Goal: Obtain resource: Download file/media

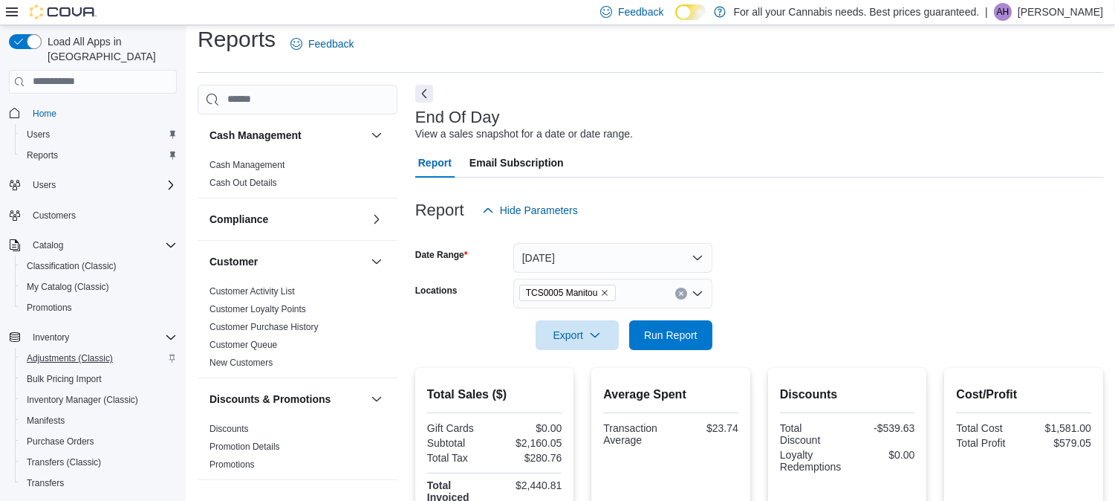
scroll to position [180, 0]
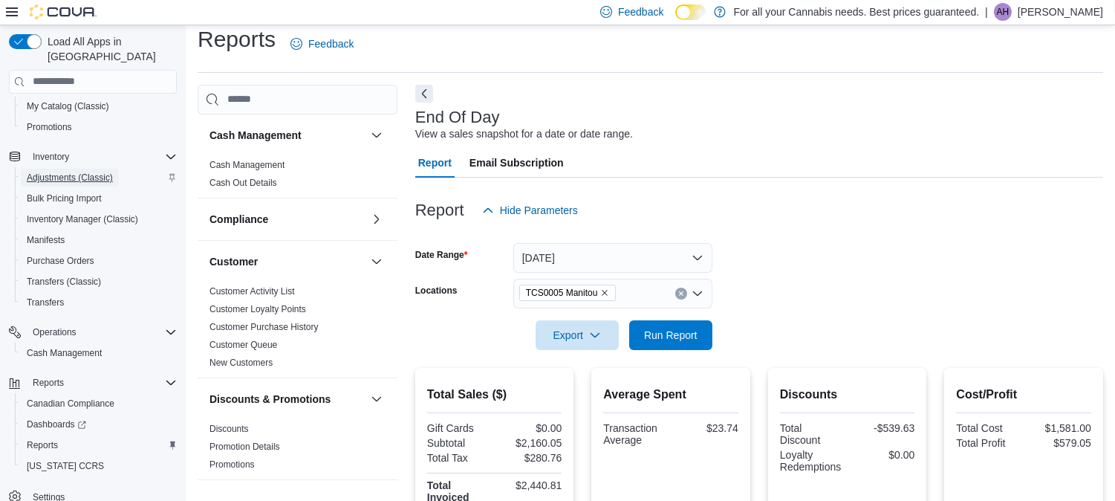
click at [75, 172] on span "Adjustments (Classic)" at bounding box center [70, 178] width 86 height 12
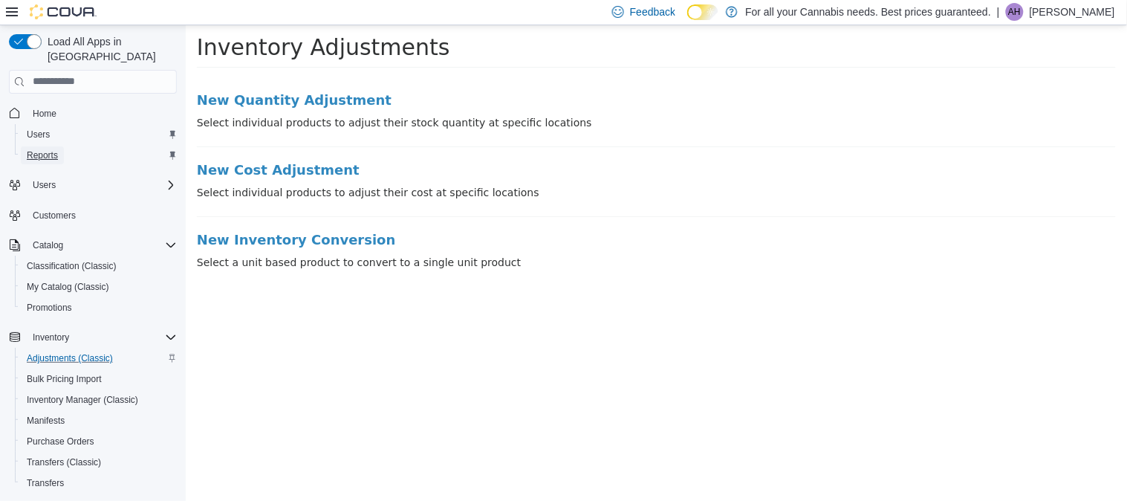
click at [33, 149] on span "Reports" at bounding box center [42, 155] width 31 height 12
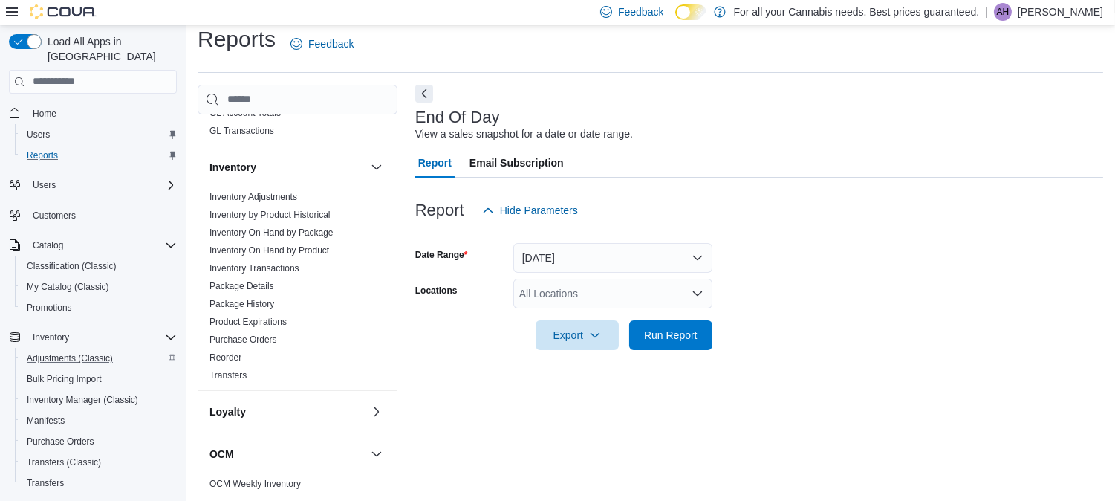
scroll to position [420, 0]
click at [313, 248] on link "Inventory On Hand by Product" at bounding box center [269, 247] width 120 height 10
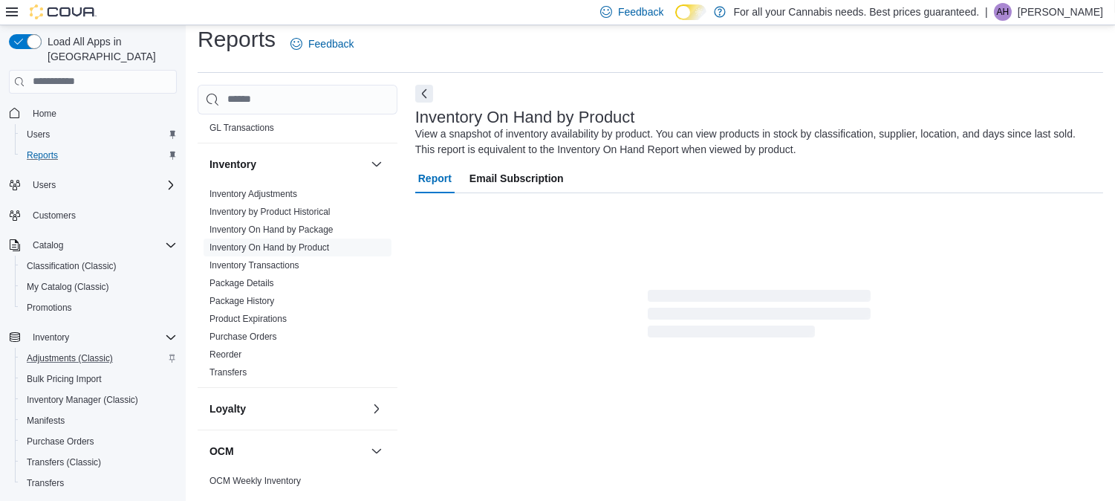
scroll to position [49, 0]
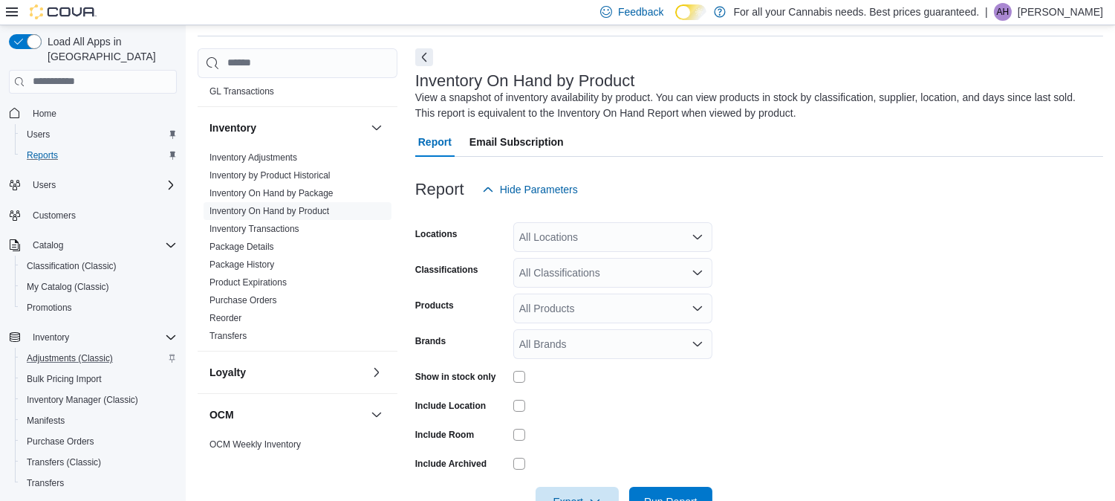
click at [595, 234] on div "All Locations" at bounding box center [612, 237] width 199 height 30
type input "***"
click at [596, 264] on span "TCS0005 Manitou" at bounding box center [595, 262] width 84 height 15
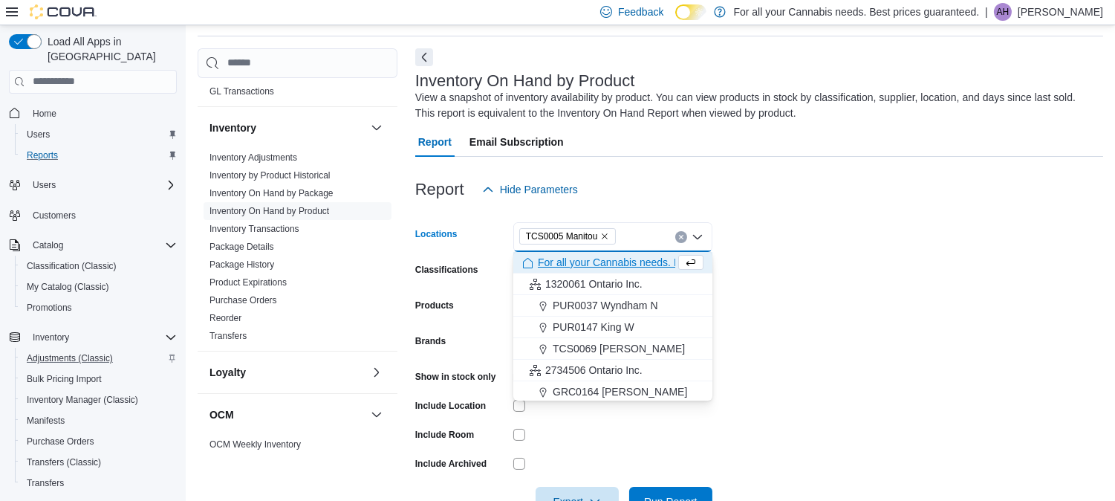
click at [909, 233] on form "Locations TCS0005 [GEOGRAPHIC_DATA] Combo box. Selected. TCS0005 [GEOGRAPHIC_DA…" at bounding box center [759, 360] width 688 height 312
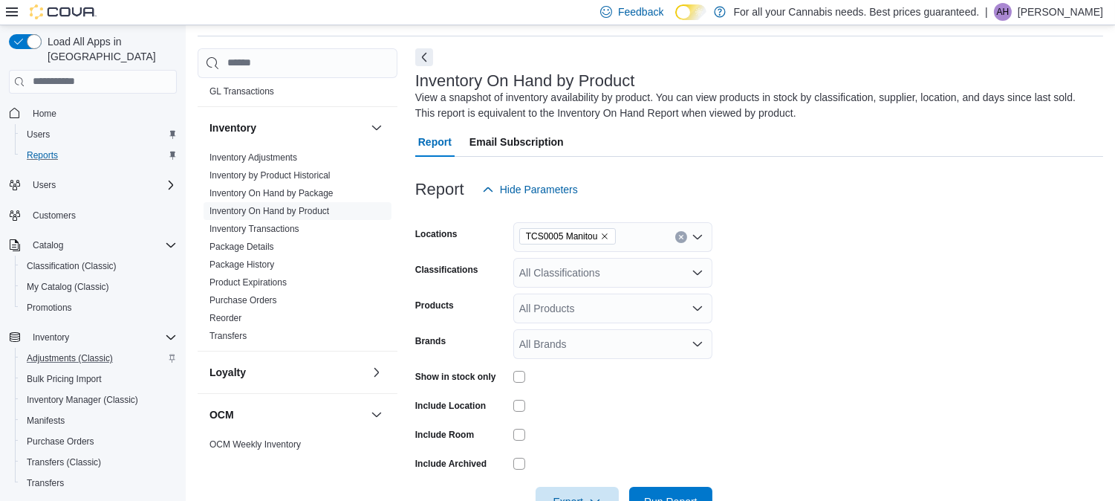
scroll to position [93, 0]
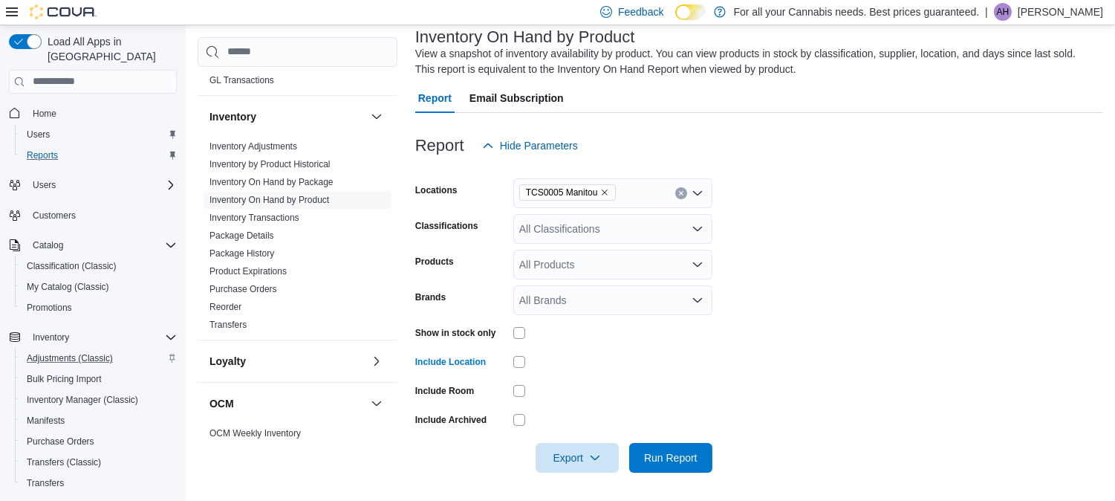
click at [604, 229] on div "All Classifications" at bounding box center [612, 229] width 199 height 30
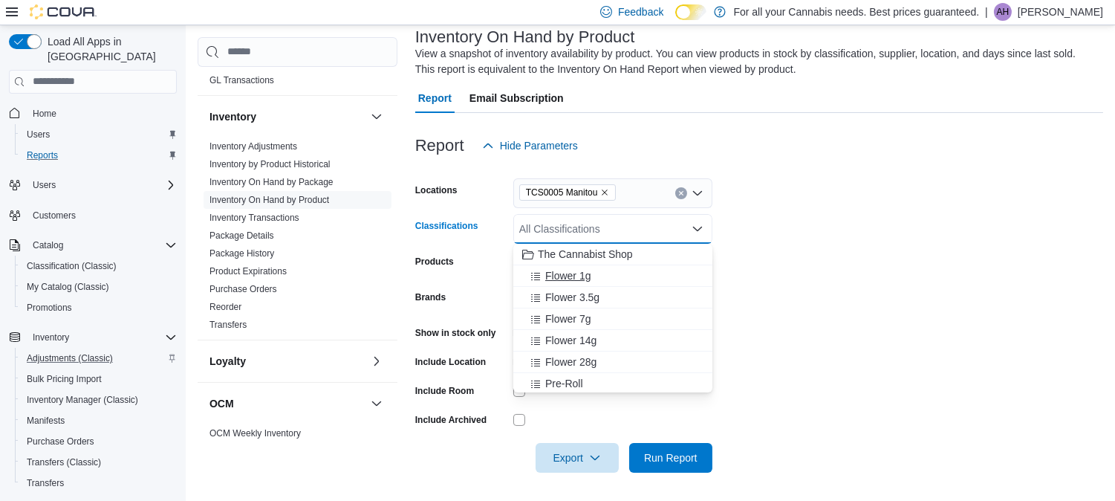
click at [562, 273] on span "Flower 1g" at bounding box center [567, 275] width 45 height 15
click at [560, 279] on span "Flower 3.5g" at bounding box center [572, 275] width 54 height 15
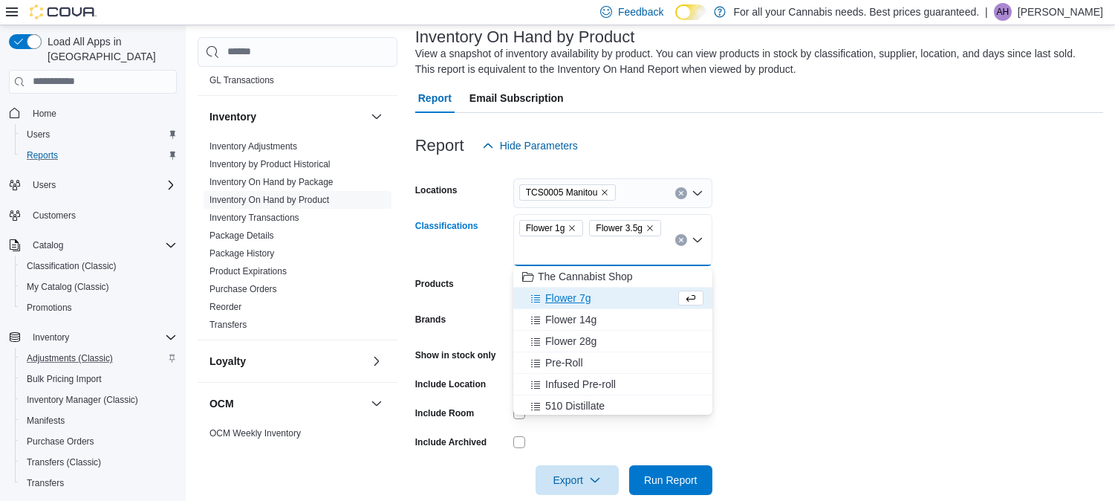
drag, startPoint x: 560, startPoint y: 279, endPoint x: 563, endPoint y: 299, distance: 20.3
click at [563, 299] on span "Flower 7g" at bounding box center [567, 297] width 45 height 15
click at [569, 301] on span "Flower 14g" at bounding box center [570, 297] width 51 height 15
click at [579, 299] on span "Flower 28g" at bounding box center [570, 297] width 51 height 15
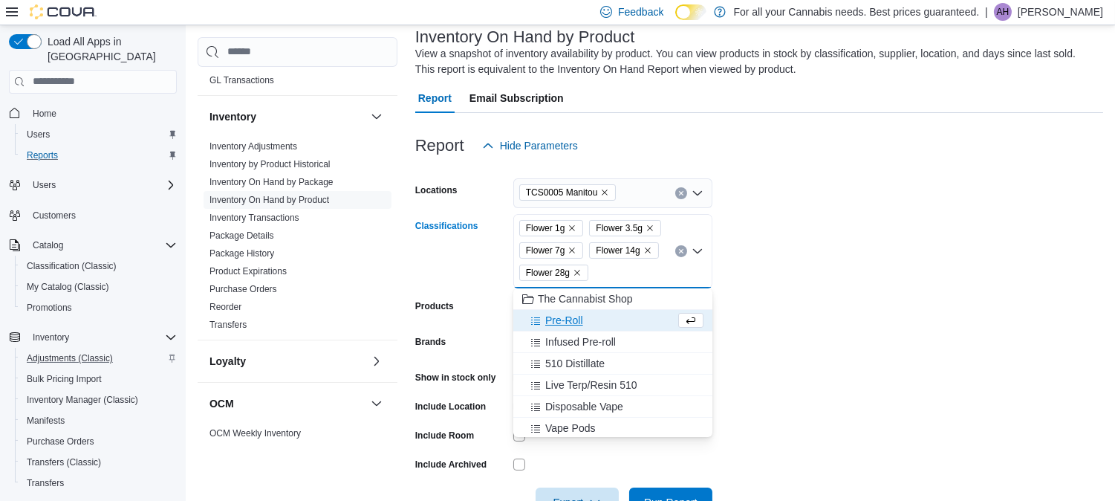
click at [576, 320] on span "Pre-Roll" at bounding box center [564, 320] width 38 height 15
click at [575, 325] on span "Infused Pre-roll" at bounding box center [580, 320] width 71 height 15
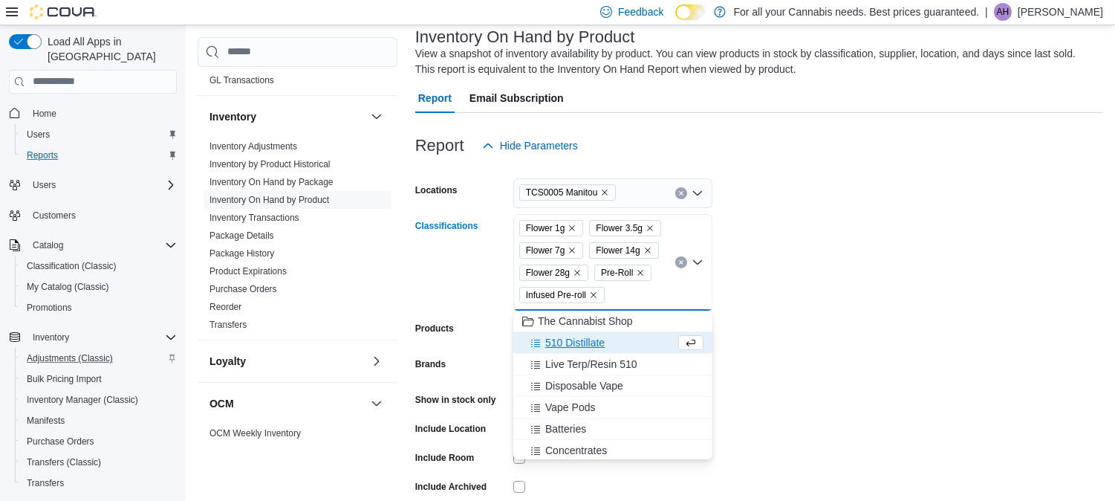
click at [572, 337] on span "510 Distillate" at bounding box center [574, 342] width 59 height 15
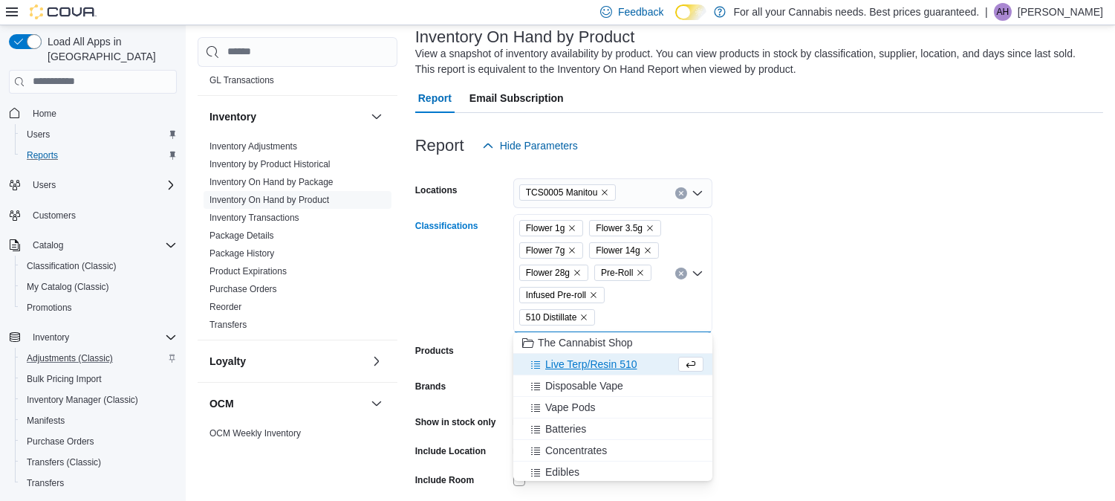
click at [574, 361] on span "Live Terp/Resin 510" at bounding box center [590, 364] width 91 height 15
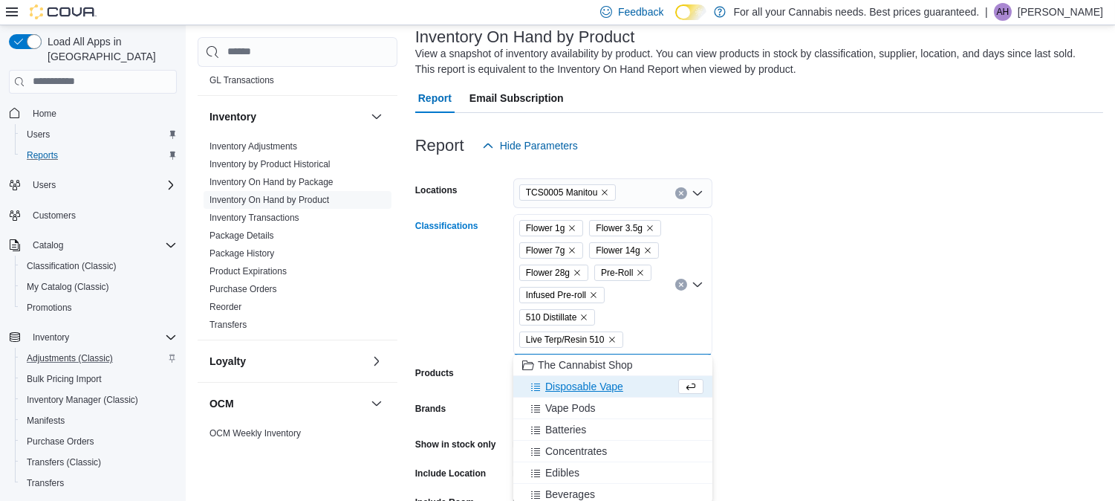
click at [578, 388] on span "Disposable Vape" at bounding box center [584, 386] width 78 height 15
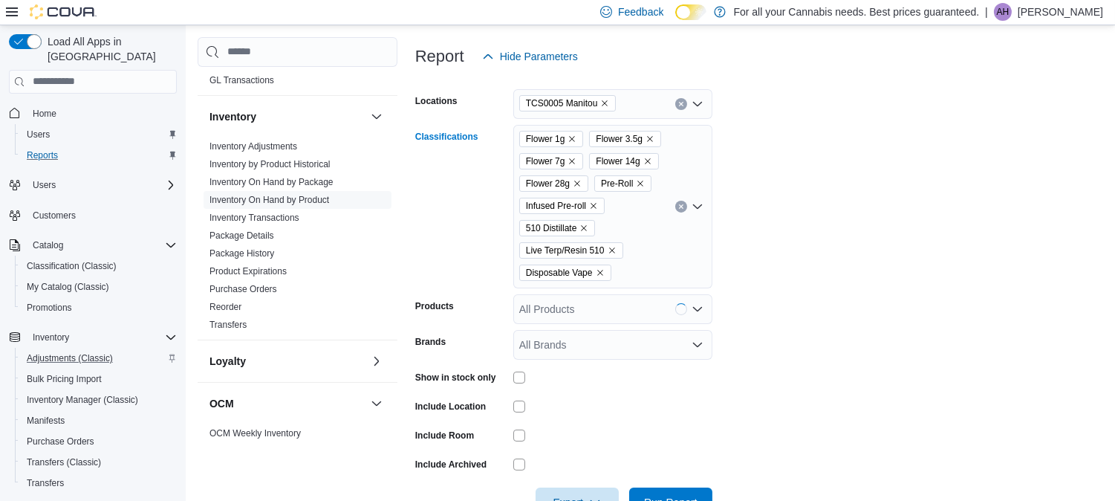
scroll to position [227, 0]
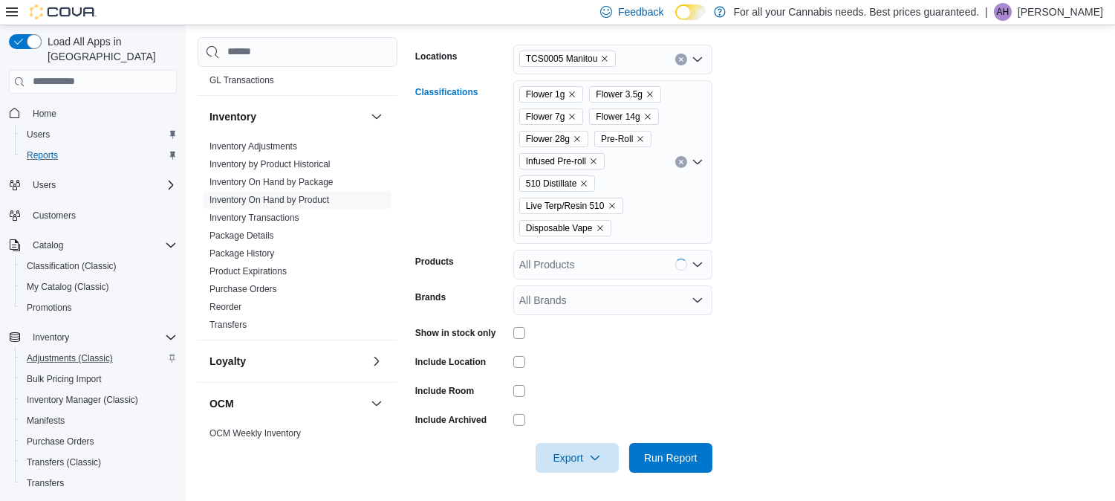
click at [625, 224] on div "Flower 1g Flower 3.5g Flower 7g Flower 14g Flower 28g Pre-Roll Infused Pre-roll…" at bounding box center [612, 161] width 199 height 163
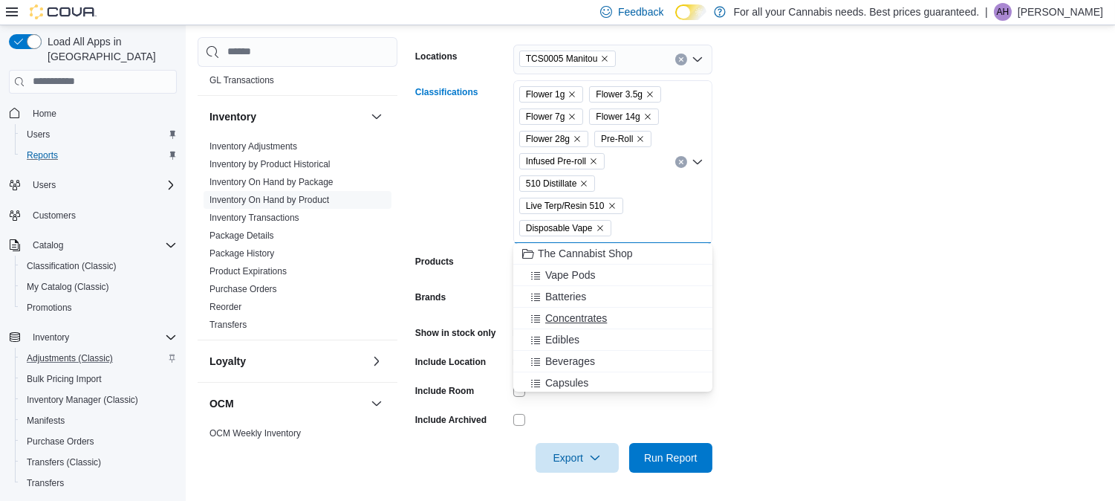
click at [573, 314] on span "Concentrates" at bounding box center [576, 317] width 62 height 15
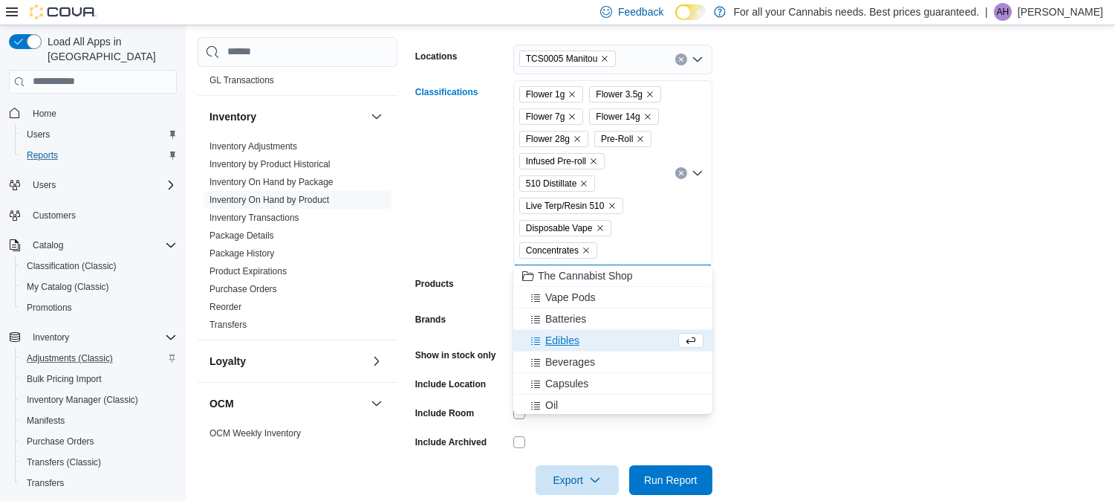
click at [573, 339] on span "Edibles" at bounding box center [562, 340] width 34 height 15
click at [573, 339] on span "Beverages" at bounding box center [570, 340] width 50 height 15
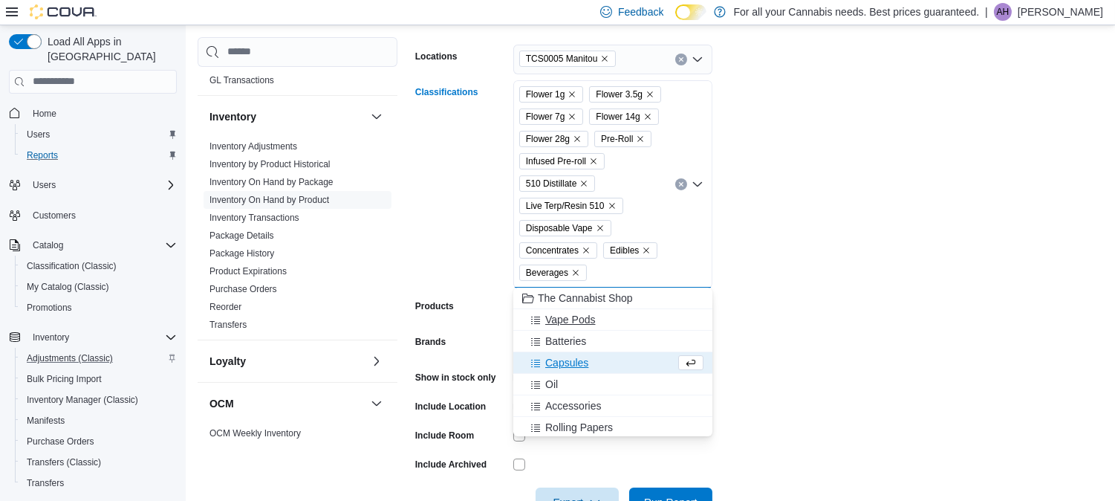
click at [575, 322] on span "Vape Pods" at bounding box center [570, 319] width 50 height 15
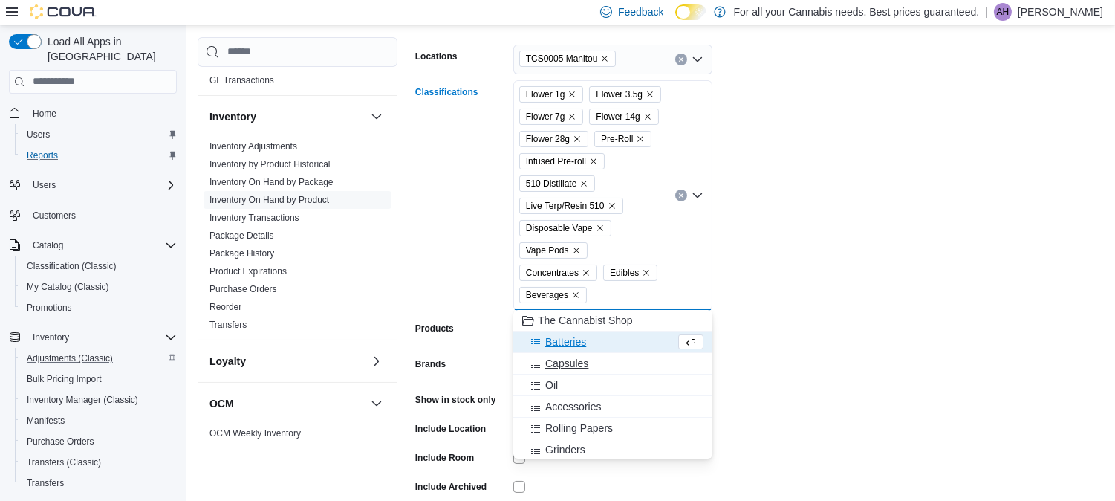
click at [582, 361] on span "Capsules" at bounding box center [566, 363] width 43 height 15
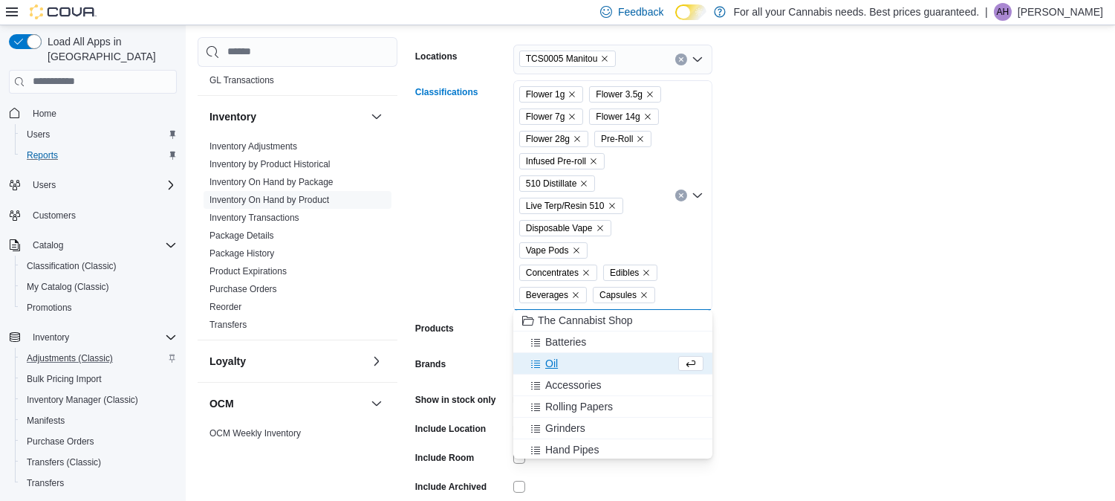
click at [551, 362] on span "Oil" at bounding box center [551, 363] width 13 height 15
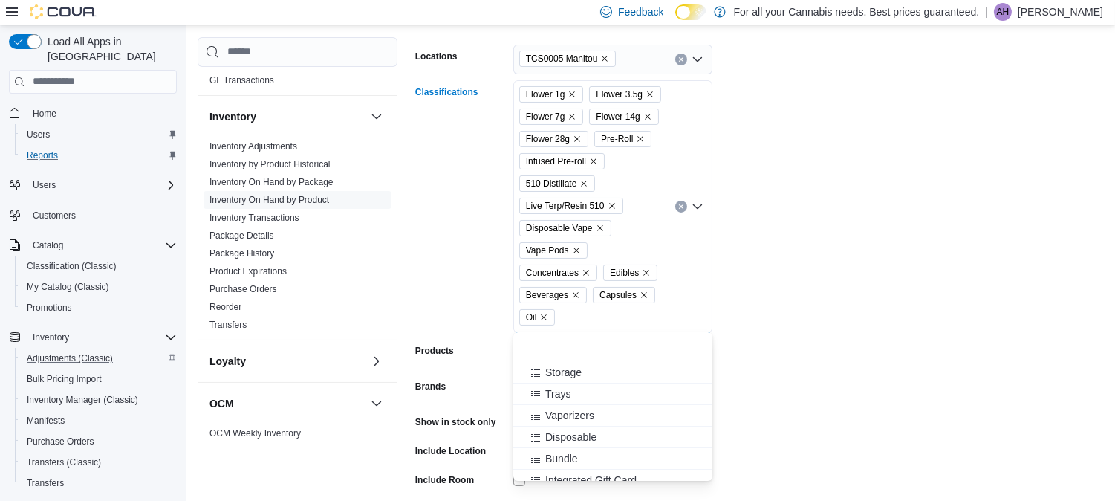
scroll to position [346, 0]
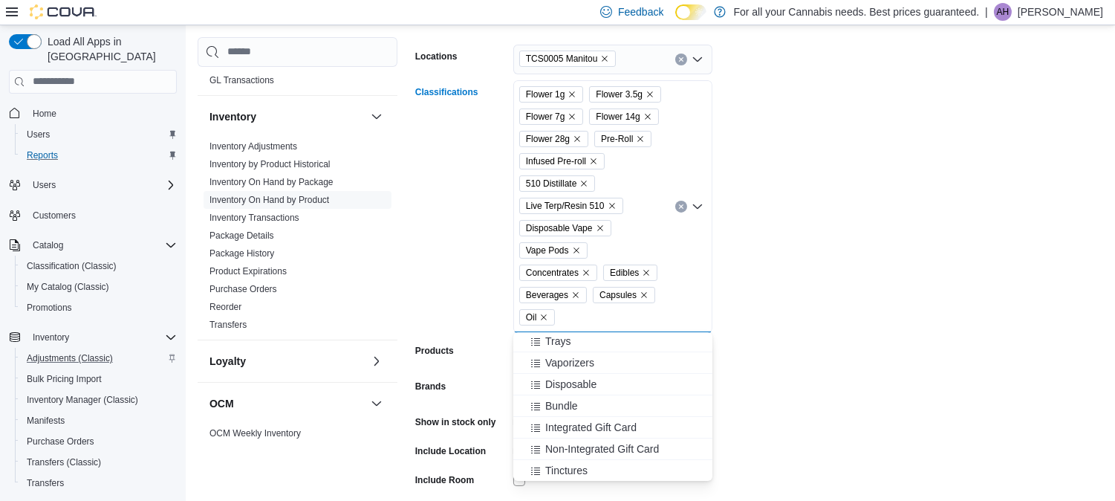
click at [840, 360] on form "Locations TCS0005 Manitou Classifications Flower 1g Flower 3.5g Flower 7g Flowe…" at bounding box center [759, 294] width 688 height 535
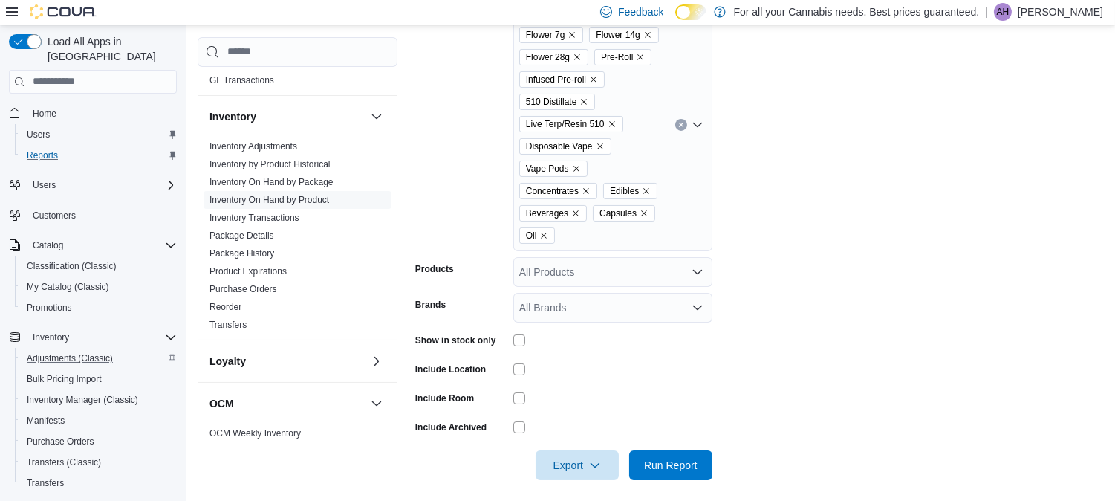
scroll to position [316, 0]
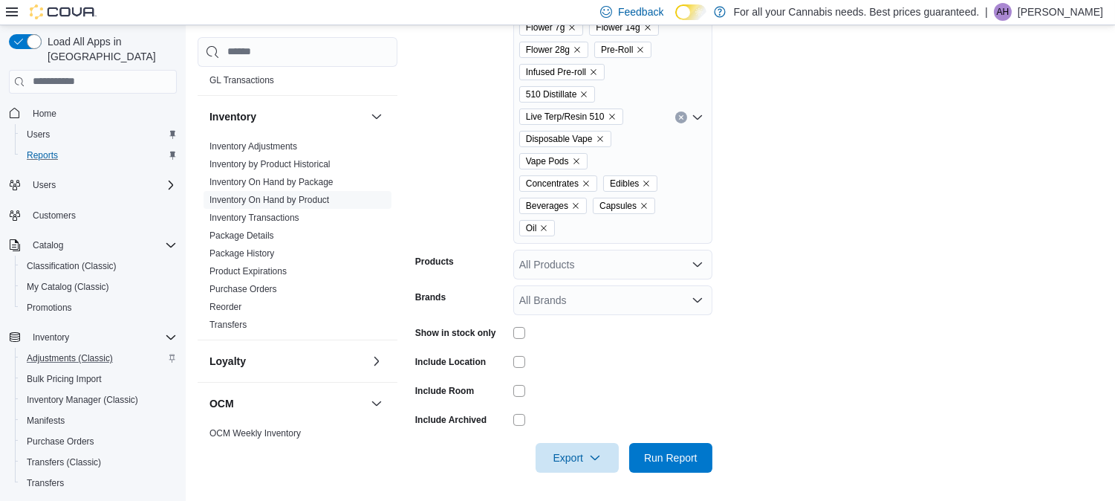
click at [587, 440] on div at bounding box center [759, 437] width 688 height 12
click at [587, 453] on span "Export" at bounding box center [576, 457] width 65 height 30
click at [582, 370] on span "Export to Excel" at bounding box center [579, 369] width 67 height 12
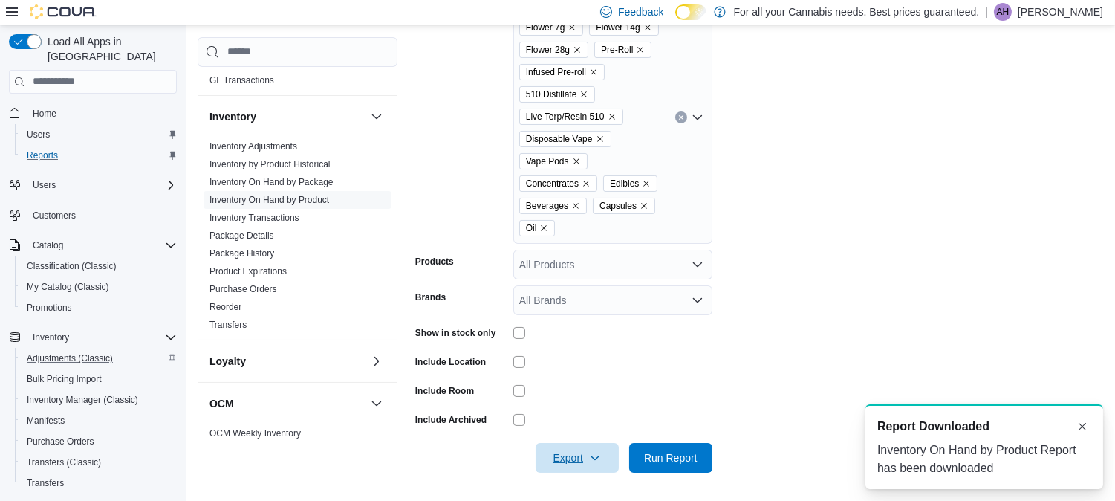
scroll to position [0, 0]
